Goal: Transaction & Acquisition: Purchase product/service

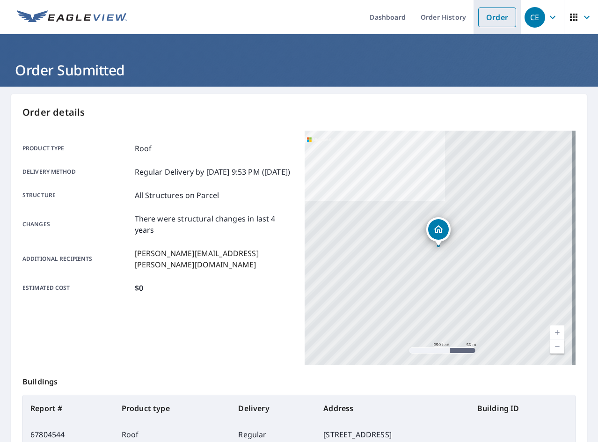
click at [493, 22] on link "Order" at bounding box center [497, 17] width 38 height 20
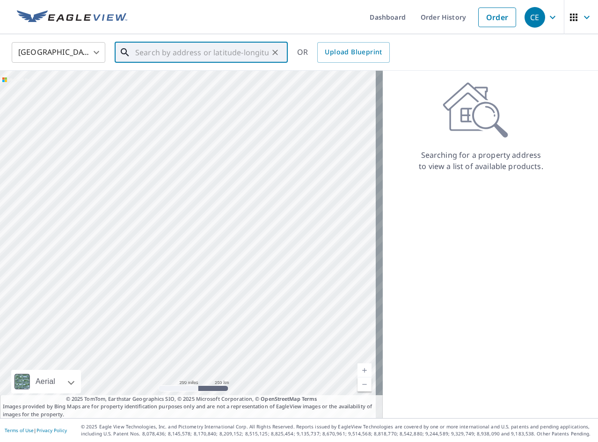
click at [250, 42] on input "text" at bounding box center [201, 52] width 133 height 26
paste input "[STREET_ADDRESS][US_STATE]"
click at [237, 40] on input "[STREET_ADDRESS][US_STATE]" at bounding box center [201, 52] width 133 height 26
click at [226, 57] on input "[STREET_ADDRESS][US_STATE]," at bounding box center [201, 52] width 133 height 26
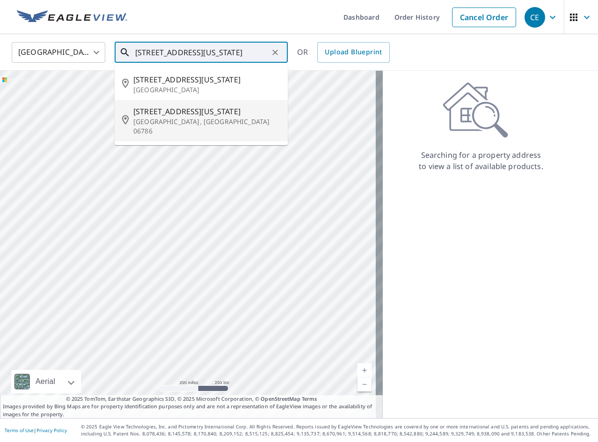
click at [205, 115] on span "[STREET_ADDRESS][US_STATE]" at bounding box center [206, 111] width 147 height 11
type input "[STREET_ADDRESS][US_STATE]"
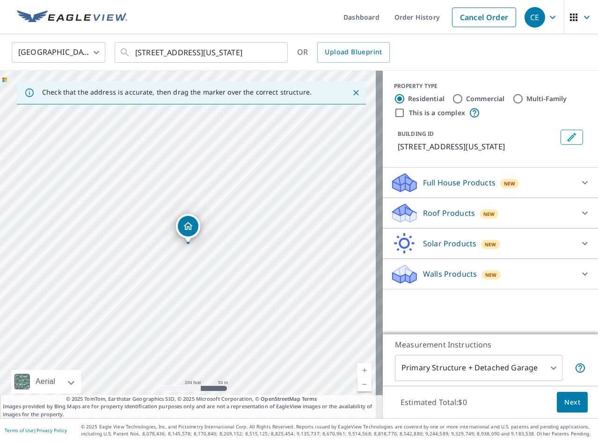
click at [453, 219] on div "Roof Products New" at bounding box center [481, 213] width 183 height 22
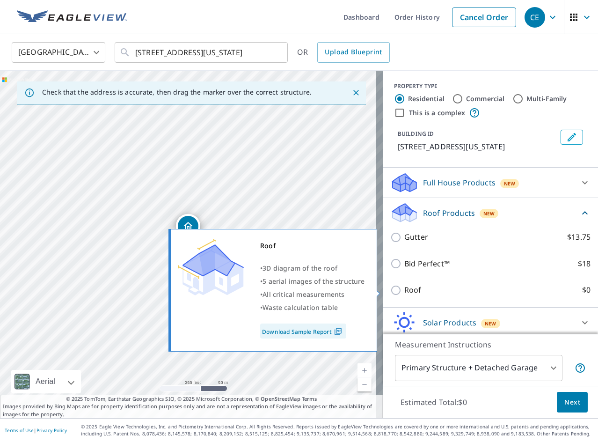
click at [415, 293] on label "Roof $0" at bounding box center [497, 290] width 186 height 12
click at [404, 293] on input "Roof $0" at bounding box center [397, 290] width 14 height 11
checkbox input "true"
type input "3"
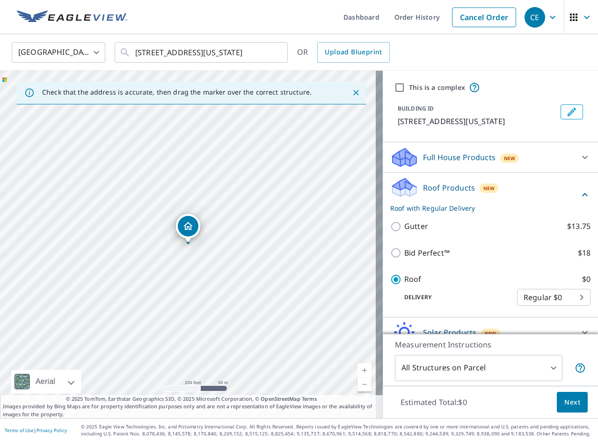
click at [586, 398] on div "Estimated Total: $0 Next" at bounding box center [490, 402] width 215 height 33
click at [581, 403] on div "Estimated Total: $0 Next" at bounding box center [490, 402] width 215 height 33
click at [564, 403] on span "Next" at bounding box center [572, 402] width 16 height 12
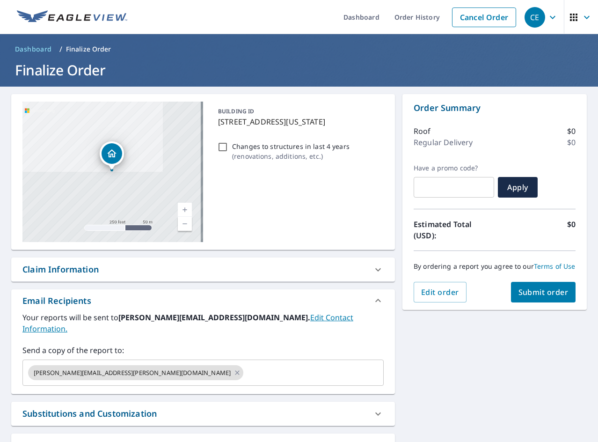
click at [251, 147] on p "Changes to structures in last 4 years" at bounding box center [290, 146] width 117 height 10
click at [228, 147] on input "Changes to structures in last 4 years ( renovations, additions, etc. )" at bounding box center [222, 146] width 11 height 11
checkbox input "true"
click at [527, 310] on div "Order Summary Roof $0 Regular Delivery $0 Have a promo code? ​ Apply Estimated …" at bounding box center [495, 202] width 184 height 216
click at [528, 302] on button "Submit order" at bounding box center [543, 292] width 65 height 21
